Goal: Complete application form: Complete application form

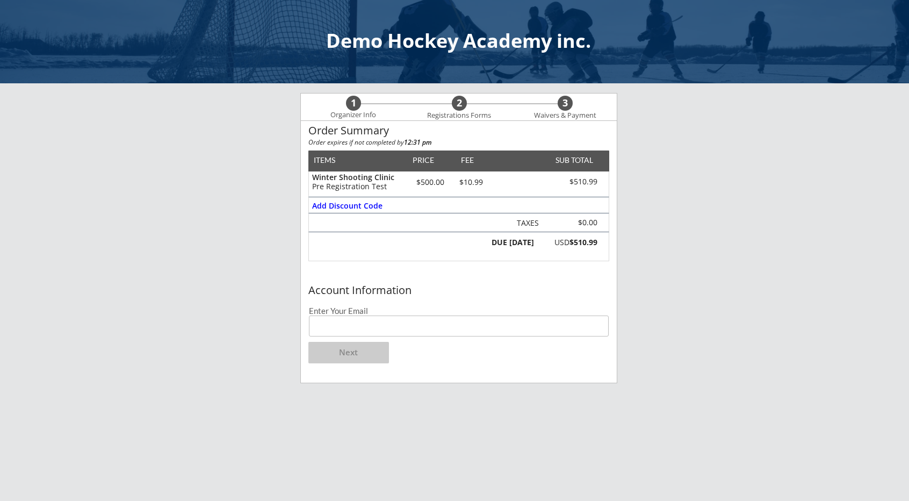
click at [349, 328] on input "email" at bounding box center [459, 325] width 300 height 21
type input "[EMAIL_ADDRESS][DOMAIN_NAME]"
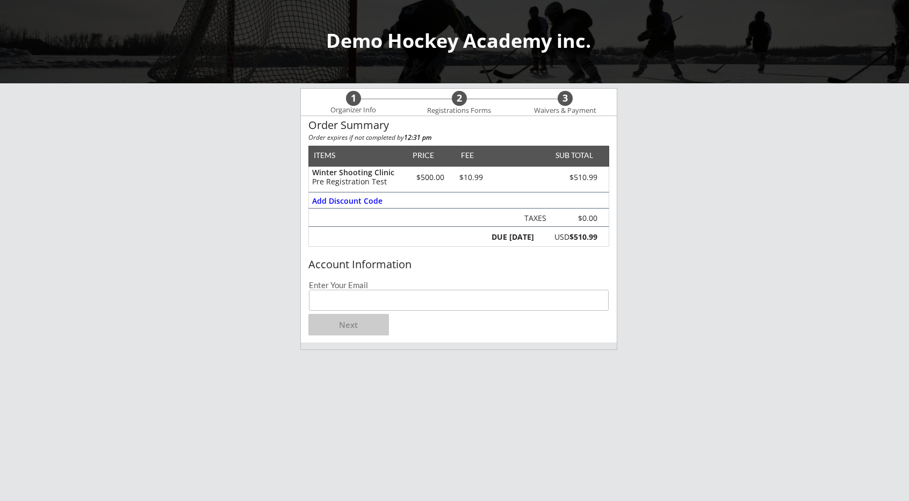
click at [368, 297] on input "email" at bounding box center [459, 300] width 300 height 21
type input "[EMAIL_ADDRESS][DOMAIN_NAME]"
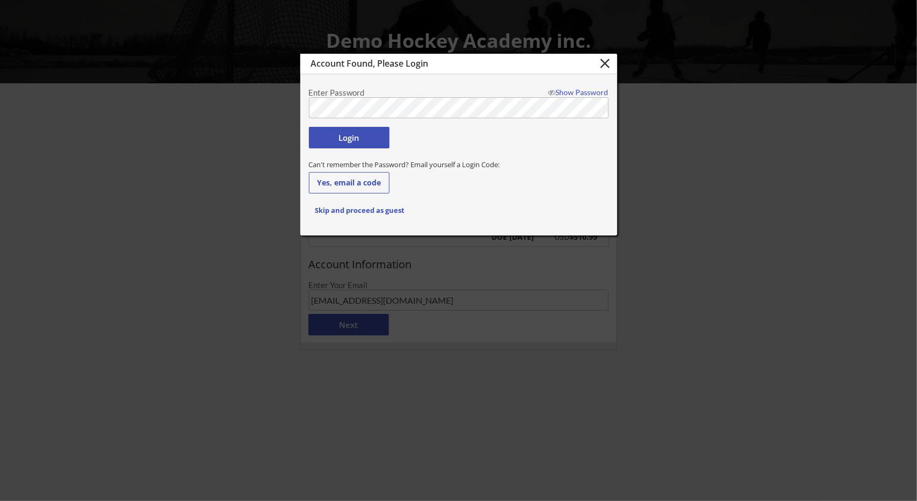
click at [356, 143] on button "Login" at bounding box center [349, 137] width 81 height 21
click at [358, 133] on button "Login" at bounding box center [349, 137] width 81 height 21
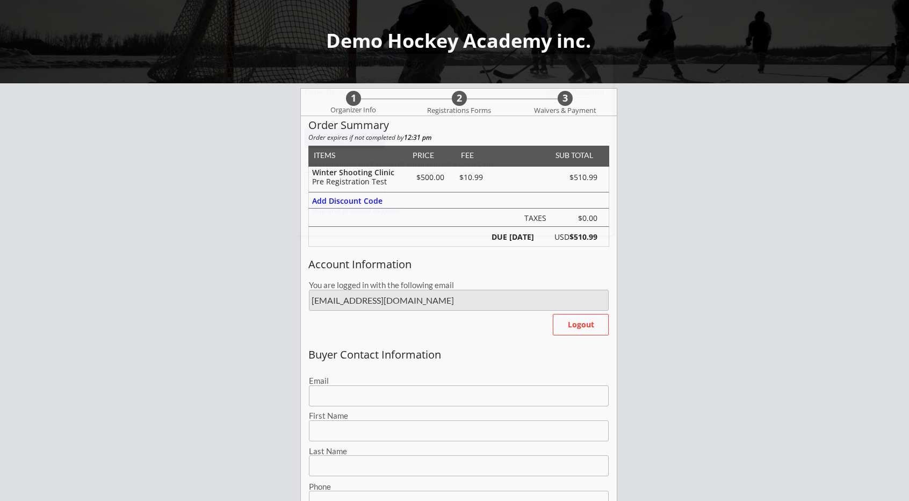
type input "[EMAIL_ADDRESS][DOMAIN_NAME]"
type input "[PERSON_NAME]"
type input "Tester"
type input "(234) 141-2312"
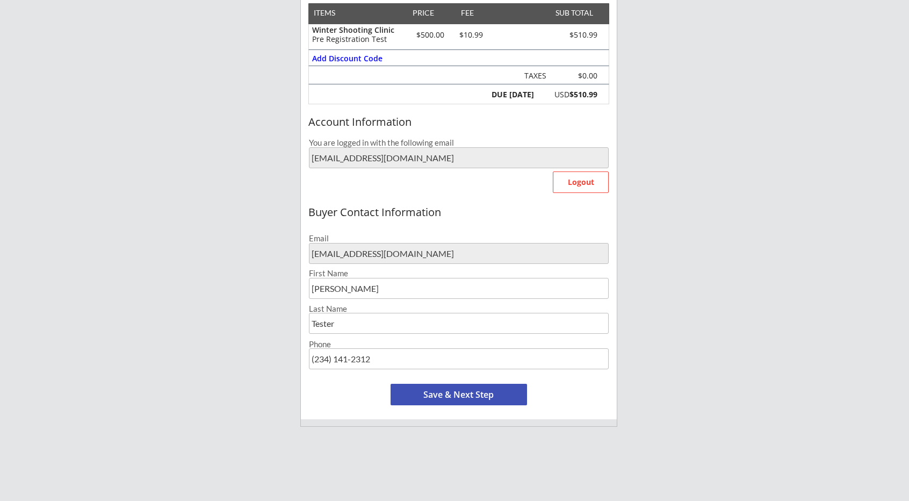
scroll to position [154, 0]
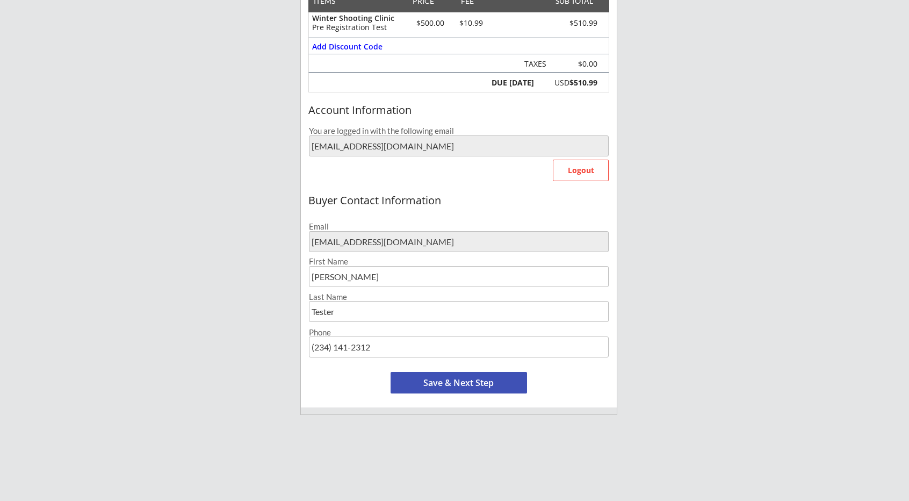
click at [425, 389] on button "Save & Next Step" at bounding box center [459, 382] width 136 height 21
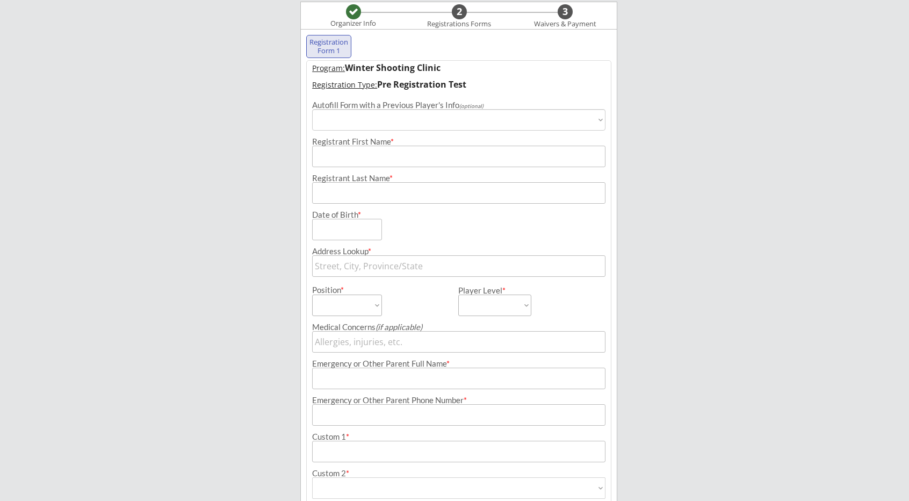
scroll to position [77, 0]
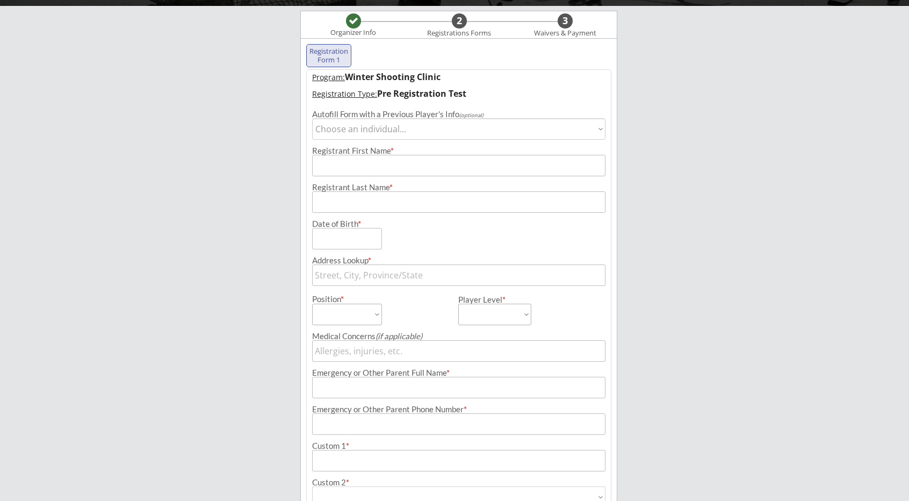
click at [361, 135] on select "Choose an individual... Happy [PERSON_NAME] [PERSON_NAME] [PERSON_NAME] [PERSON…" at bounding box center [459, 128] width 294 height 21
select select ""1348695171700984260__LOOKUP__1753284285959x858749659296038900""
click at [312, 118] on select "Choose an individual... Happy [PERSON_NAME] [PERSON_NAME] [PERSON_NAME] [PERSON…" at bounding box center [459, 128] width 294 height 21
type input "[PERSON_NAME]"
type input "Tester"
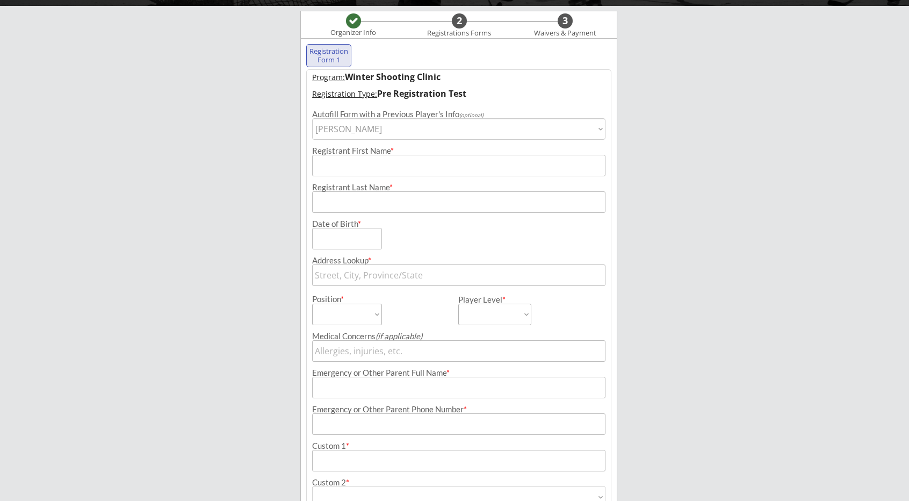
type input "[DATE]"
type input "[STREET_ADDRESS]"
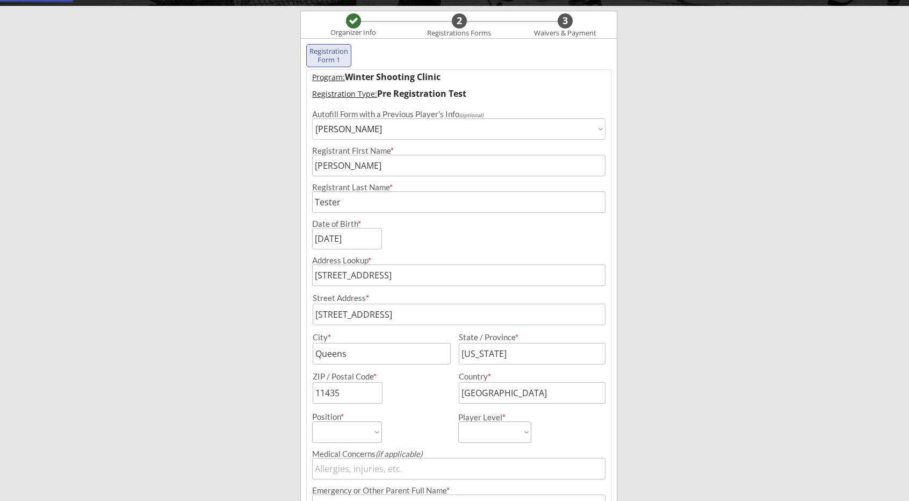
select select ""AA""
type input "Parent [DEMOGRAPHIC_DATA]"
type input "(315) 151-5151"
click at [279, 326] on div "Demo Hockey Academy inc. Organizer Info 2 Registrations Forms 3 Waivers & Payme…" at bounding box center [454, 357] width 909 height 869
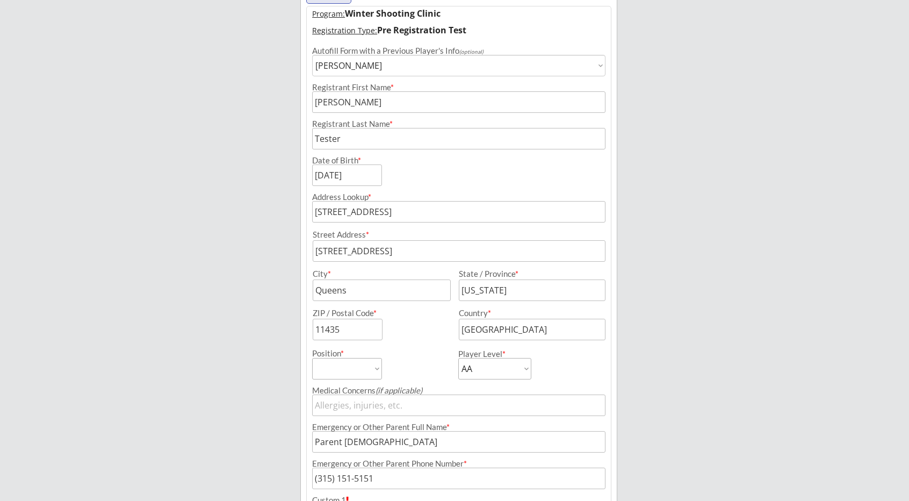
scroll to position [142, 0]
click at [369, 205] on input "[STREET_ADDRESS]" at bounding box center [459, 210] width 294 height 21
click at [386, 243] on input "input" at bounding box center [459, 249] width 293 height 21
click at [398, 284] on input "input" at bounding box center [382, 288] width 138 height 21
click at [289, 334] on div "Demo Hockey Academy inc. Organizer Info 2 Registrations Forms 3 Waivers & Payme…" at bounding box center [454, 292] width 909 height 869
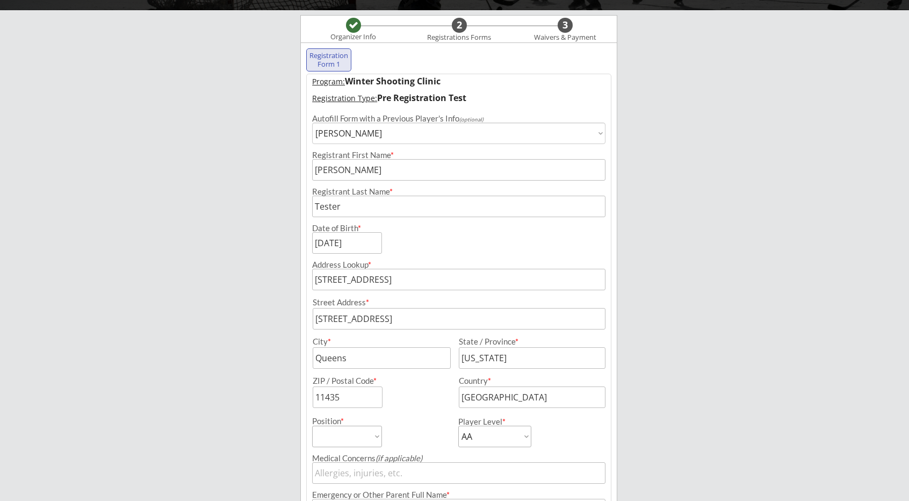
scroll to position [70, 0]
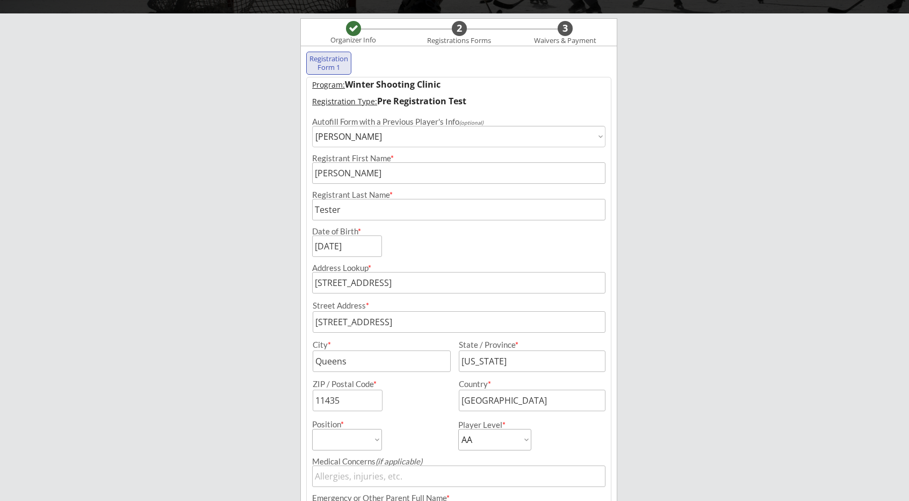
click at [388, 136] on select "Choose an individual... Happy [PERSON_NAME] [PERSON_NAME] [PERSON_NAME] [PERSON…" at bounding box center [459, 136] width 294 height 21
select select ""1348695171700984260__LOOKUP__1579473233621x790454048668516400""
click at [312, 126] on select "Choose an individual... Happy [PERSON_NAME] [PERSON_NAME] [PERSON_NAME] [PERSON…" at bounding box center [459, 136] width 294 height 21
type input "[PERSON_NAME]"
type input "Last4"
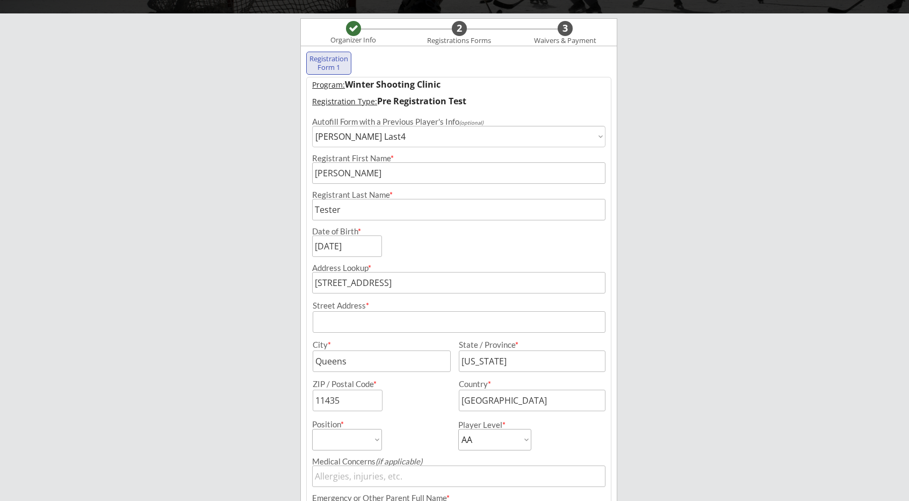
select select ""Forward""
select select ""PLACEHOLDER_1427118222253""
type input "Name"
type input "[PHONE_NUMBER]"
click at [268, 304] on div "Demo Hockey Academy inc. Organizer Info 2 Registrations Forms 3 Waivers & Payme…" at bounding box center [454, 364] width 909 height 869
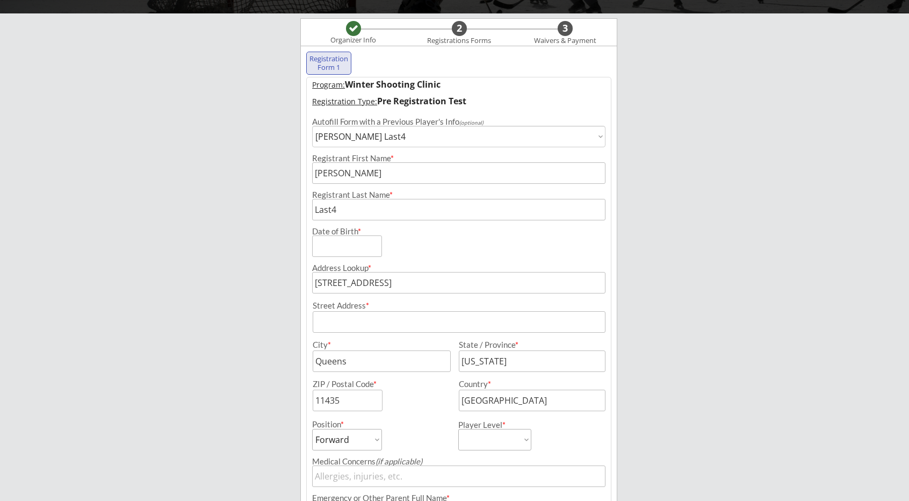
click at [268, 304] on div "Demo Hockey Academy inc. Organizer Info 2 Registrations Forms 3 Waivers & Payme…" at bounding box center [454, 364] width 909 height 869
click at [275, 326] on div "Demo Hockey Academy inc. Organizer Info 2 Registrations Forms 3 Waivers & Payme…" at bounding box center [454, 364] width 909 height 869
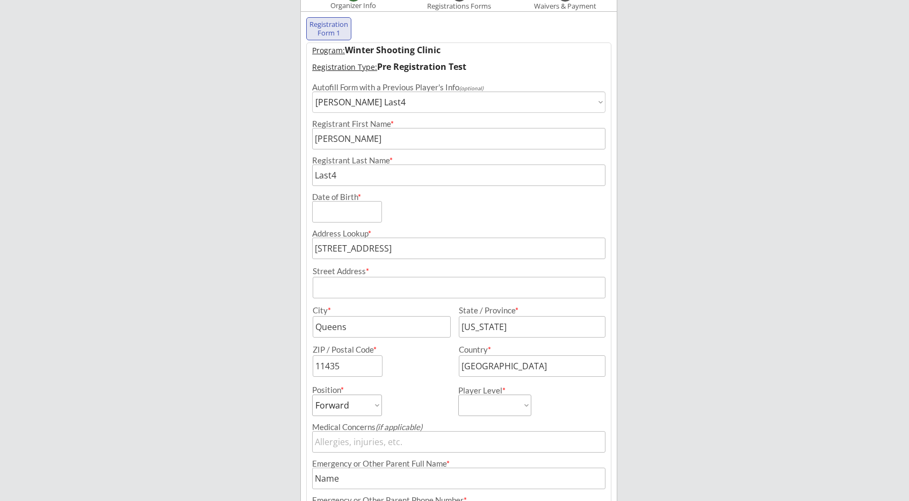
scroll to position [105, 0]
click at [396, 103] on select "Choose an individual... Happy [PERSON_NAME] [PERSON_NAME] [PERSON_NAME] [PERSON…" at bounding box center [459, 100] width 294 height 21
select select ""1348695171700984260__LOOKUP__1556044232311x175453583048704000""
click at [312, 90] on select "Choose an individual... Happy [PERSON_NAME] [PERSON_NAME] [PERSON_NAME] [PERSON…" at bounding box center [459, 100] width 294 height 21
type input "[PERSON_NAME]"
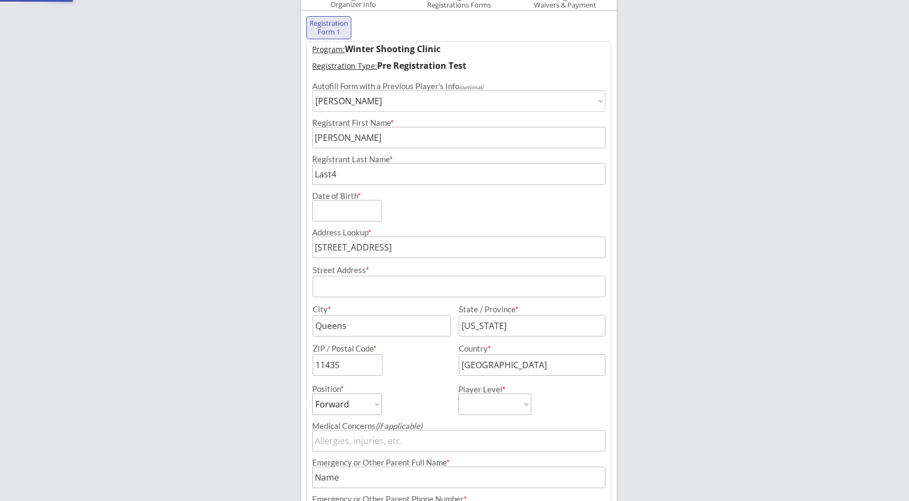
type input "[PERSON_NAME]"
select select ""PLACEHOLDER_1427118222253""
type input "Jack"
type input "(122) 333-1111"
click at [260, 256] on div "Demo Hockey Academy inc. Organizer Info 2 Registrations Forms 3 Waivers & Payme…" at bounding box center [454, 329] width 909 height 869
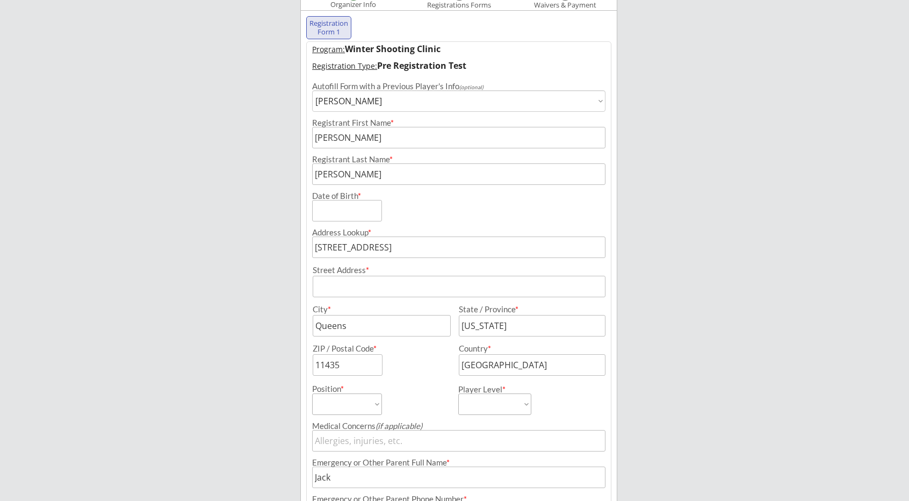
click at [260, 256] on div "Demo Hockey Academy inc. Organizer Info 2 Registrations Forms 3 Waivers & Payme…" at bounding box center [454, 329] width 909 height 869
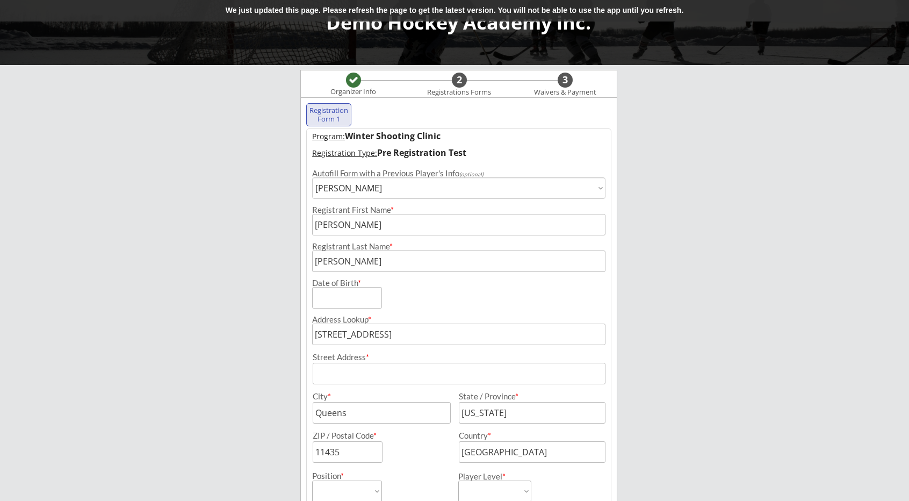
scroll to position [11, 0]
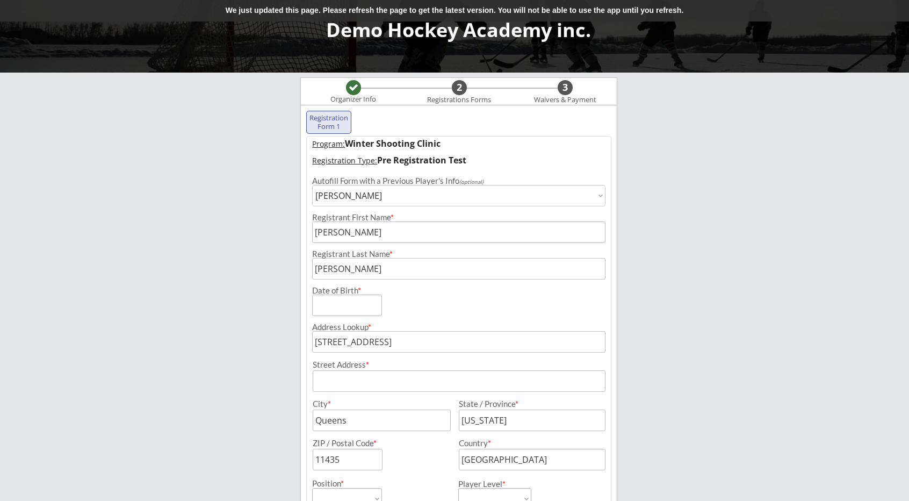
click at [393, 13] on div "We just updated this page. Please refresh the page to get the latest version. Y…" at bounding box center [454, 10] width 909 height 21
click at [279, 212] on div "Demo Hockey Academy inc. Organizer Info 2 Registrations Forms 3 Waivers & Payme…" at bounding box center [454, 423] width 909 height 869
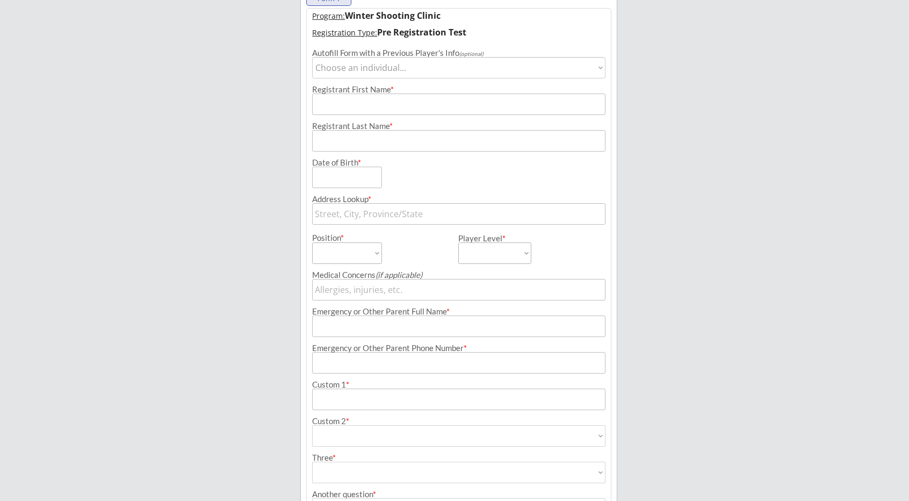
scroll to position [139, 0]
click at [377, 68] on select "Choose an individual... Happy [PERSON_NAME] [PERSON_NAME] [PERSON_NAME] [PERSON…" at bounding box center [459, 66] width 294 height 21
select select ""1348695171700984260__LOOKUP__1753284285959x858749659296038900""
click at [312, 56] on select "Choose an individual... Happy [PERSON_NAME] [PERSON_NAME] [PERSON_NAME] [PERSON…" at bounding box center [459, 66] width 294 height 21
type input "[PERSON_NAME]"
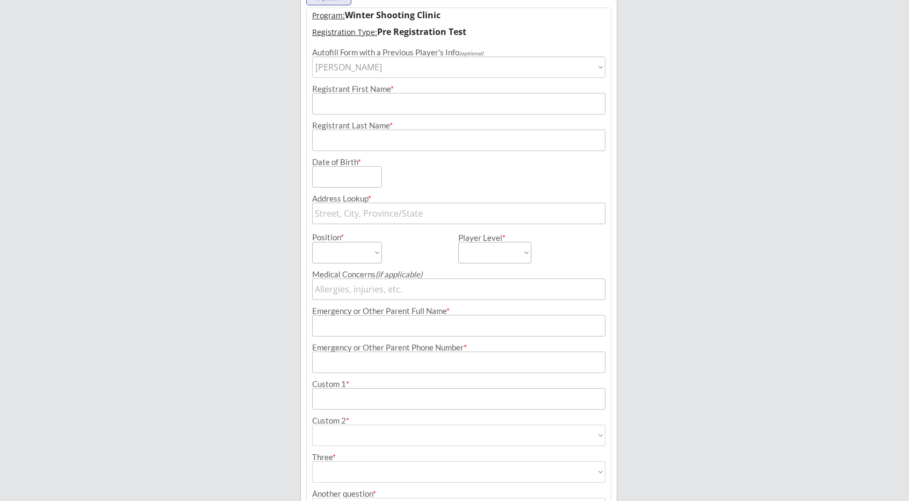
type input "Tester"
type input "[DATE]"
type input "[STREET_ADDRESS]"
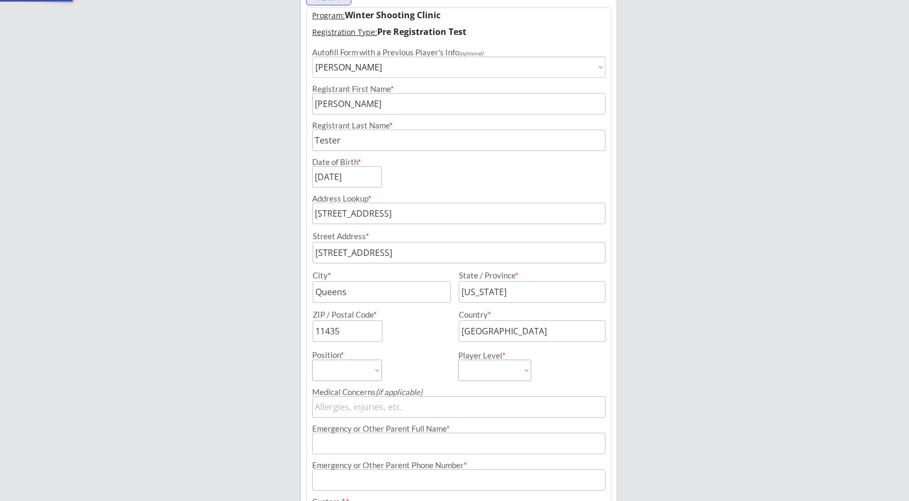
select select ""AA""
type input "Parent [DEMOGRAPHIC_DATA]"
type input "(315) 151-5151"
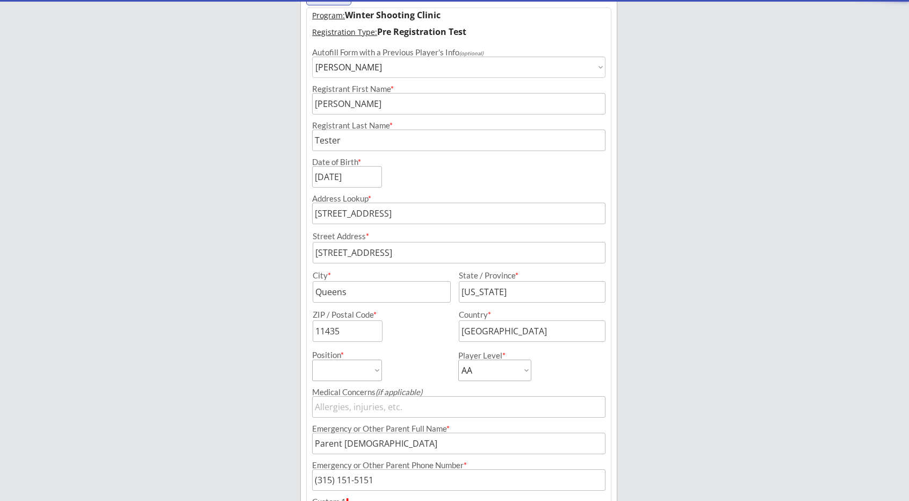
click at [233, 302] on div "Demo Hockey Academy inc. Organizer Info 2 Registrations Forms 3 Waivers & Payme…" at bounding box center [454, 295] width 909 height 869
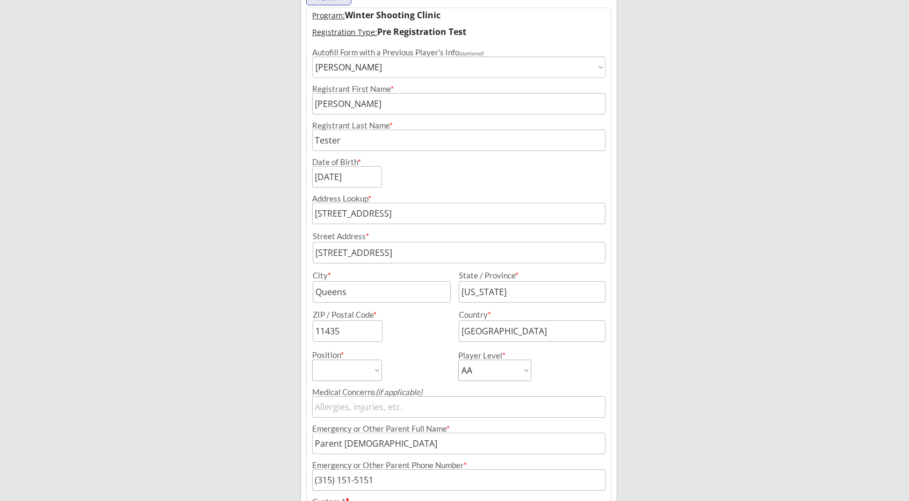
click at [365, 61] on select "Choose an individual... Happy [PERSON_NAME] [PERSON_NAME] [PERSON_NAME] [PERSON…" at bounding box center [459, 66] width 294 height 21
select select ""1348695171700984260__LOOKUP__1567519470706x438435517089447940""
click at [312, 56] on select "Choose an individual... Happy [PERSON_NAME] [PERSON_NAME] [PERSON_NAME] [PERSON…" at bounding box center [459, 66] width 294 height 21
type input "Kevin"
type input "Bacon1"
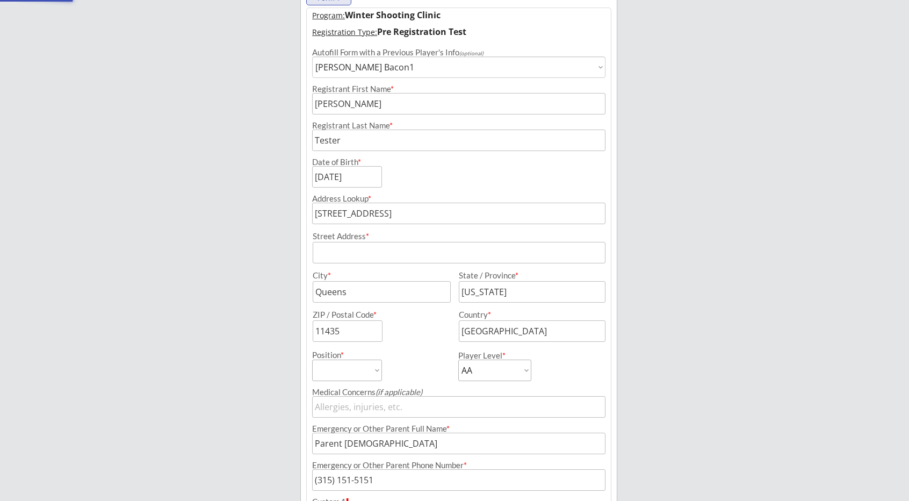
type input "Peterborough, ON, Canada"
select select ""PLACEHOLDER_1427118222253""
type input "Name"
type input "(778) 887-7788"
type input "Peterborough"
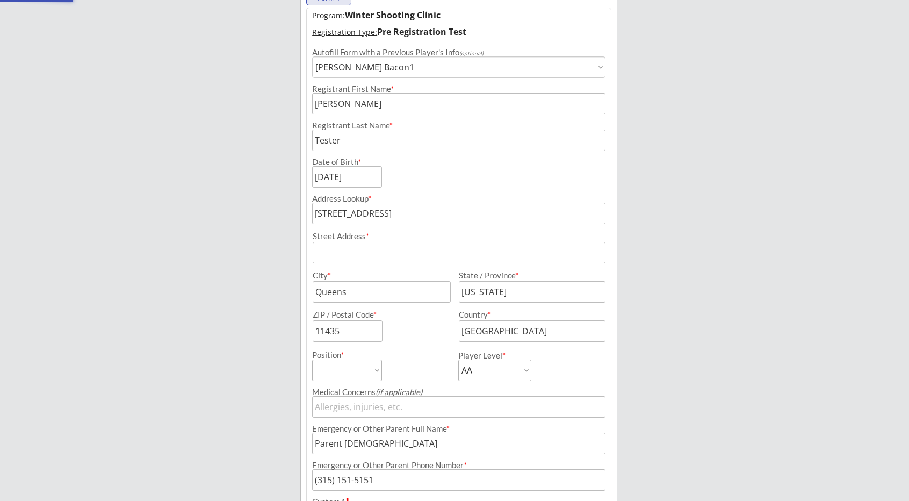
type input "Ontario"
type input "Canada"
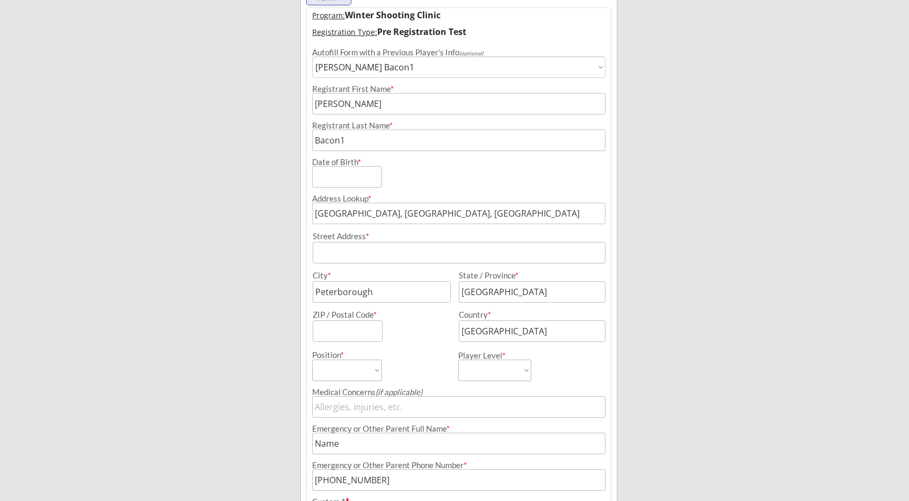
click at [267, 200] on div "Demo Hockey Academy inc. Organizer Info 2 Registrations Forms 3 Waivers & Payme…" at bounding box center [454, 295] width 909 height 869
click at [358, 69] on select "Choose an individual... Happy [PERSON_NAME] [PERSON_NAME] [PERSON_NAME] [PERSON…" at bounding box center [459, 66] width 294 height 21
select select ""1348695171700984260__LOOKUP__1556044935244x204654455151919100""
click at [312, 56] on select "Choose an individual... Happy [PERSON_NAME] [PERSON_NAME] [PERSON_NAME] [PERSON…" at bounding box center [459, 66] width 294 height 21
type input "Hank"
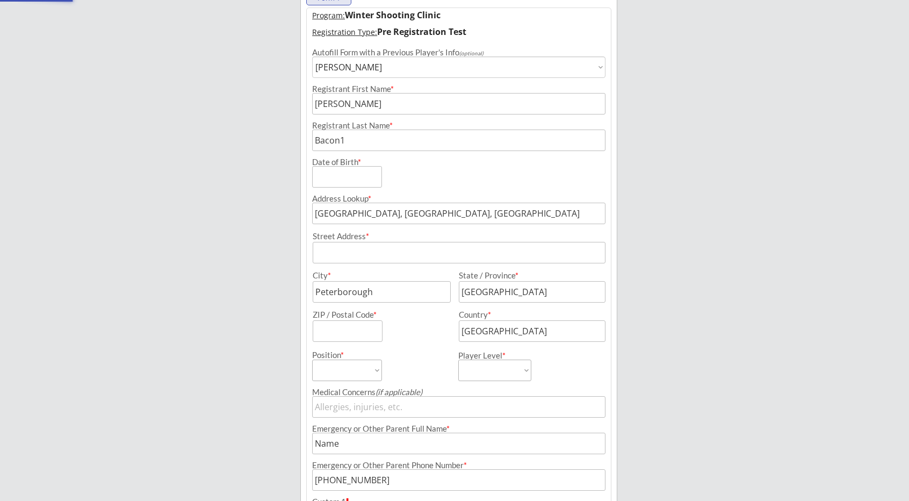
type input "Orgor"
type input "Toronto, ON, Canada"
type input "Jack"
type input "(313) 331-1331"
type input "Toronto"
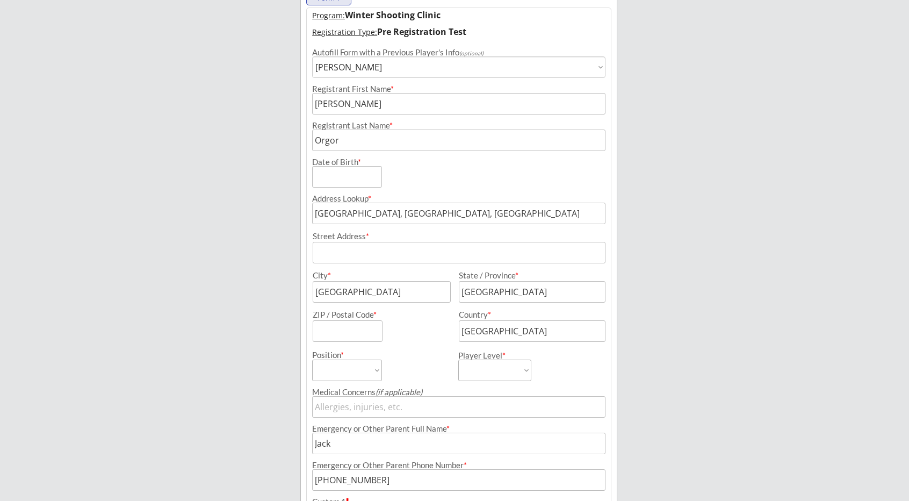
click at [275, 221] on div "Demo Hockey Academy inc. Organizer Info 2 Registrations Forms 3 Waivers & Payme…" at bounding box center [454, 295] width 909 height 869
click at [378, 67] on select "Choose an individual... Happy [PERSON_NAME] [PERSON_NAME] [PERSON_NAME] [PERSON…" at bounding box center [459, 66] width 294 height 21
select select ""1348695171700984260__LOOKUP__1494601439026x111362608168173570""
click at [312, 56] on select "Choose an individual... Happy [PERSON_NAME] [PERSON_NAME] [PERSON_NAME] [PERSON…" at bounding box center [459, 66] width 294 height 21
type input "[PERSON_NAME]"
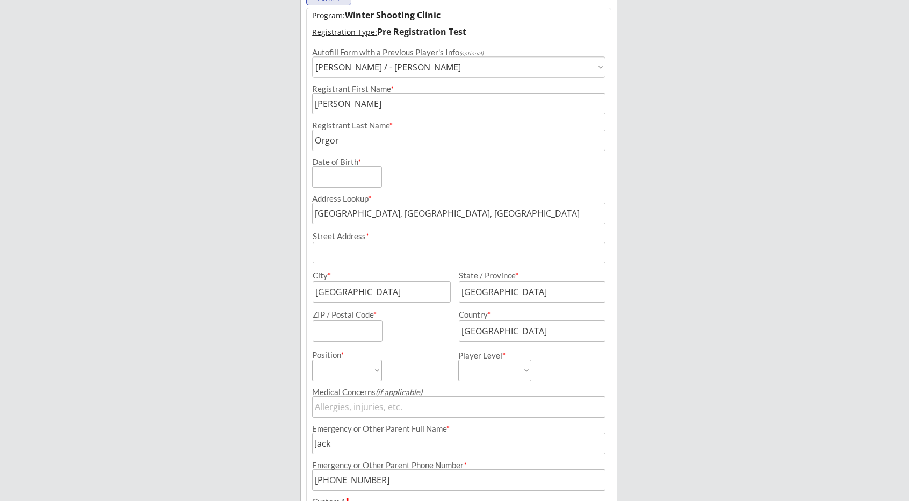
type input "Appleseed"
type input "Peterborough, ON, Canada"
select select ""Goalie""
type input "wqq"
type input "(222) 222-2222"
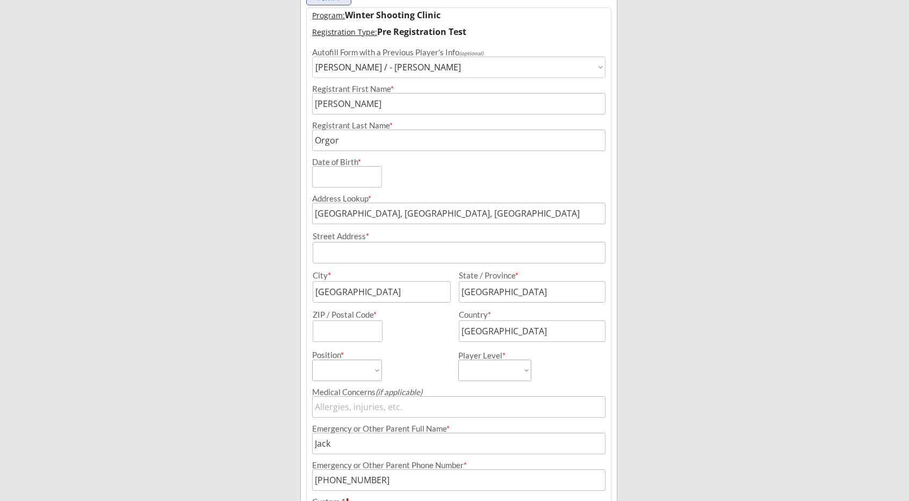
type input "oj"
type input "Yes"
select select ""Yes""
type input "Yes"
select select ""Yes""
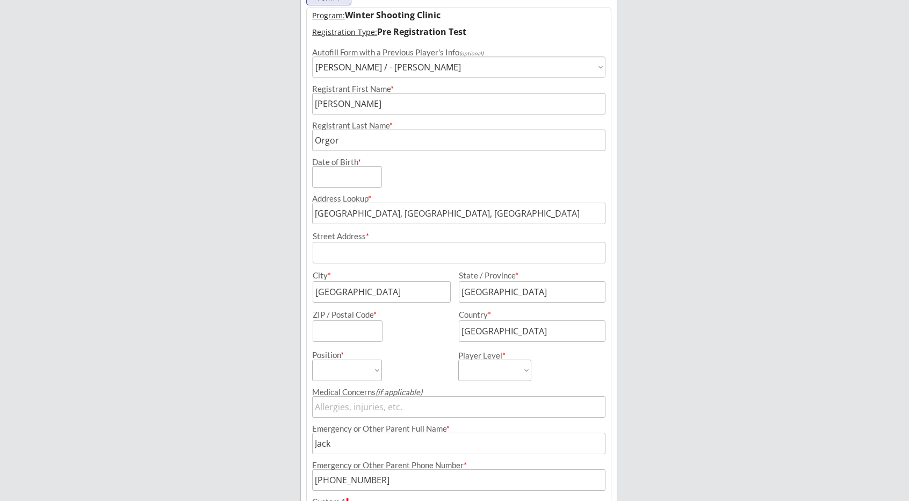
type input "Peterborough"
click at [278, 169] on div "Demo Hockey Academy inc. Organizer Info 2 Registrations Forms 3 Waivers & Payme…" at bounding box center [454, 295] width 909 height 869
click at [365, 70] on select "Choose an individual... Happy [PERSON_NAME] [PERSON_NAME] [PERSON_NAME] [PERSON…" at bounding box center [459, 66] width 294 height 21
select select ""1348695171700984260__LOOKUP__1499558959447x395028487623671800""
click at [312, 56] on select "Choose an individual... Happy [PERSON_NAME] [PERSON_NAME] [PERSON_NAME] [PERSON…" at bounding box center [459, 66] width 294 height 21
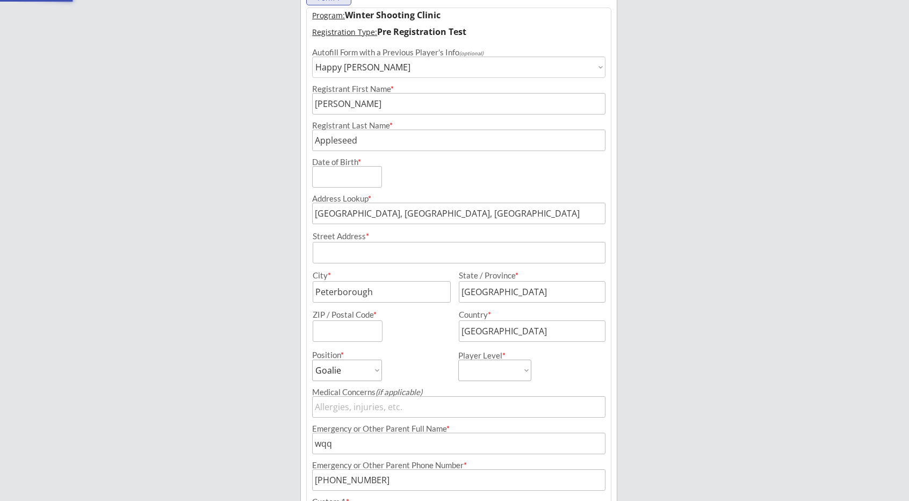
type input "Happy"
type input "Gilmore"
type input "Toronto, ON, Canada"
select select ""Defense""
type input "Chubbs"
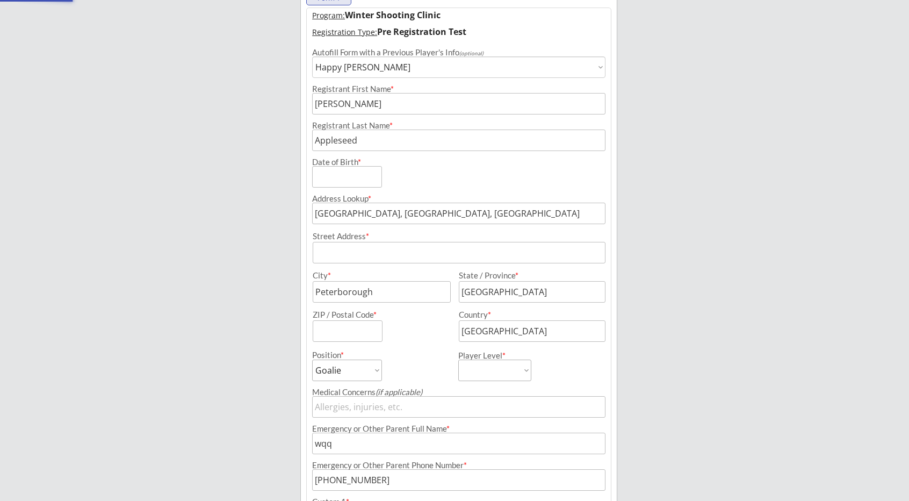
type input "(566) 562-3232"
type input "k"
type input "Toronto"
click at [370, 74] on select "Choose an individual... Happy [PERSON_NAME] [PERSON_NAME] [PERSON_NAME] [PERSON…" at bounding box center [459, 66] width 294 height 21
select select ""1348695171700984260__LOOKUP__1753284285959x858749659296038900""
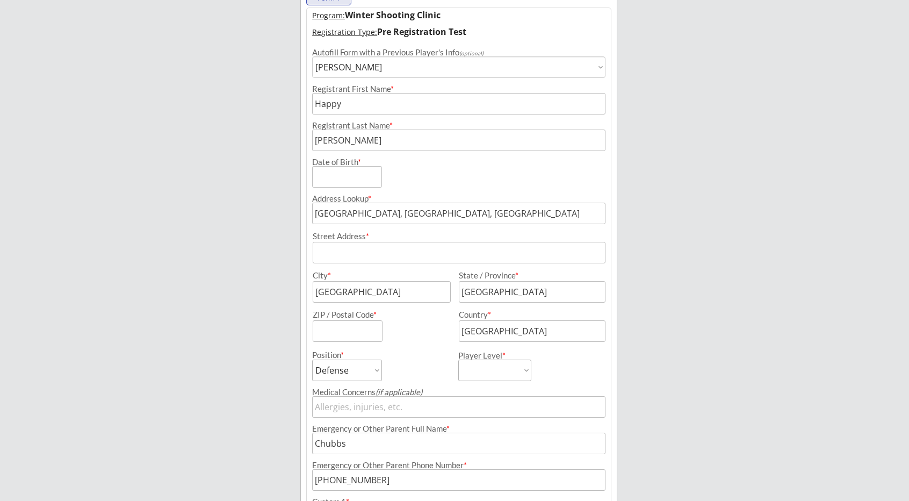
click at [312, 56] on select "Choose an individual... Happy [PERSON_NAME] [PERSON_NAME] [PERSON_NAME] [PERSON…" at bounding box center [459, 66] width 294 height 21
type input "[STREET_ADDRESS]"
type input "[PERSON_NAME]"
type input "Tester"
type input "[DATE]"
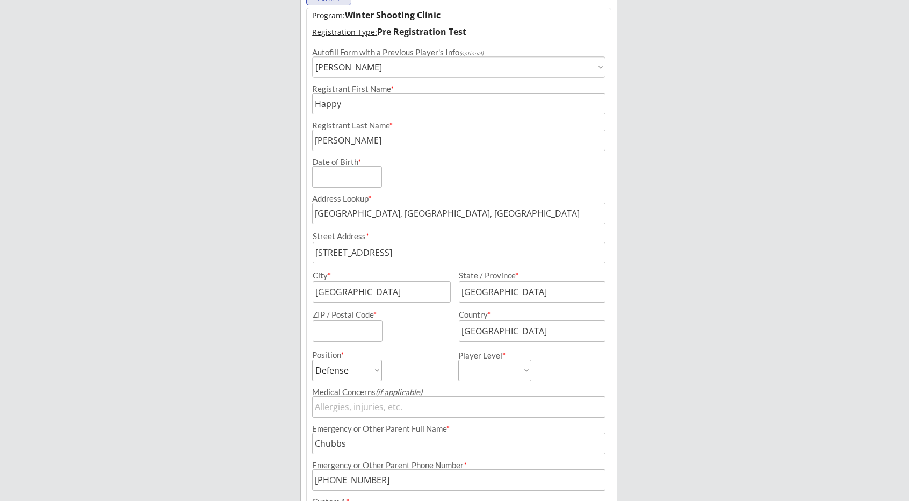
type input "[STREET_ADDRESS]"
select select ""PLACEHOLDER_1427118222253""
select select ""AA""
type input "Parent [DEMOGRAPHIC_DATA]"
type input "(315) 151-5151"
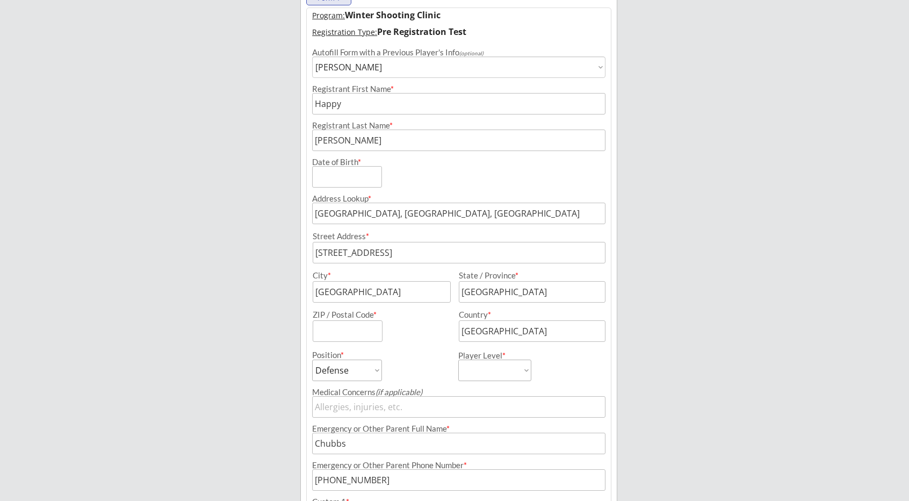
select select ""PLACEHOLDER_1427118222253""
type input "Queens"
type input "[US_STATE]"
type input "11435"
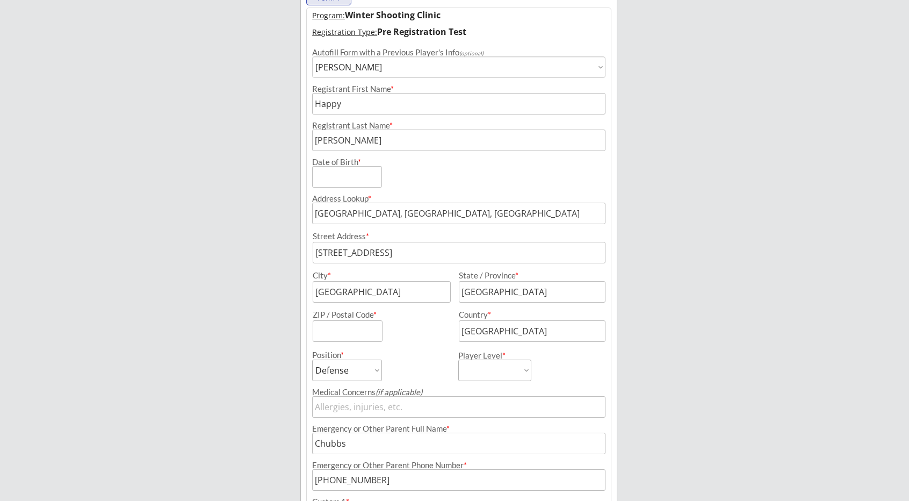
type input "[GEOGRAPHIC_DATA]"
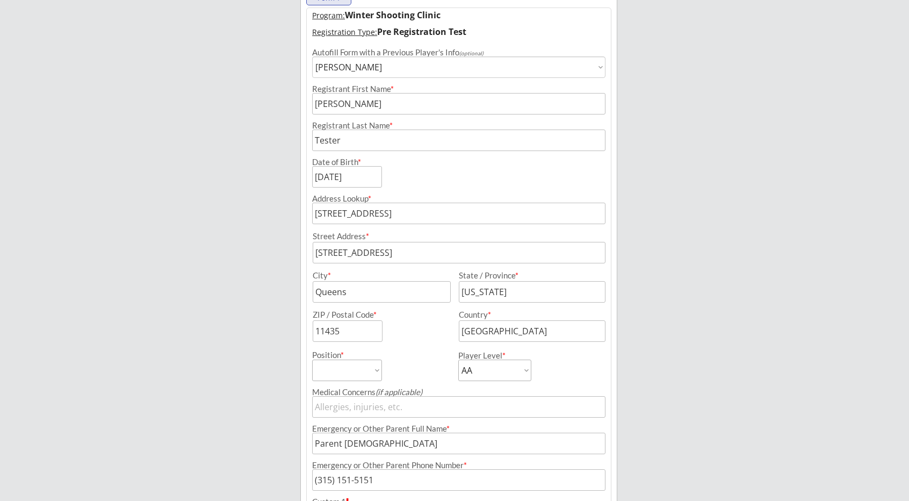
click at [260, 324] on div "Demo Hockey Academy inc. Organizer Info 2 Registrations Forms 3 Waivers & Payme…" at bounding box center [454, 295] width 909 height 869
